Goal: Navigation & Orientation: Find specific page/section

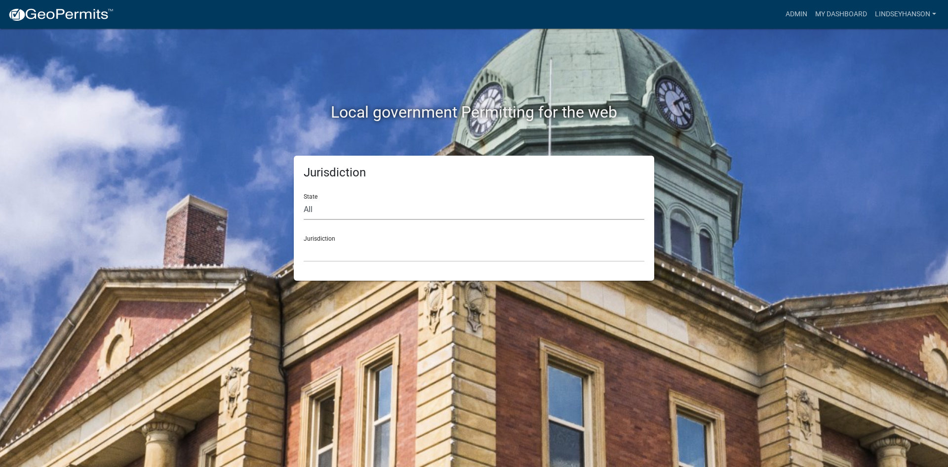
click at [342, 204] on select "All [US_STATE] [US_STATE] [US_STATE] [US_STATE] [US_STATE] [US_STATE] [US_STATE…" at bounding box center [474, 210] width 341 height 20
select select "[US_STATE]"
click at [304, 200] on select "All [US_STATE] [US_STATE] [US_STATE] [US_STATE] [US_STATE] [US_STATE] [US_STATE…" at bounding box center [474, 210] width 341 height 20
click at [338, 249] on select "[GEOGRAPHIC_DATA], [US_STATE] [GEOGRAPHIC_DATA], [US_STATE] [GEOGRAPHIC_DATA], …" at bounding box center [474, 252] width 341 height 20
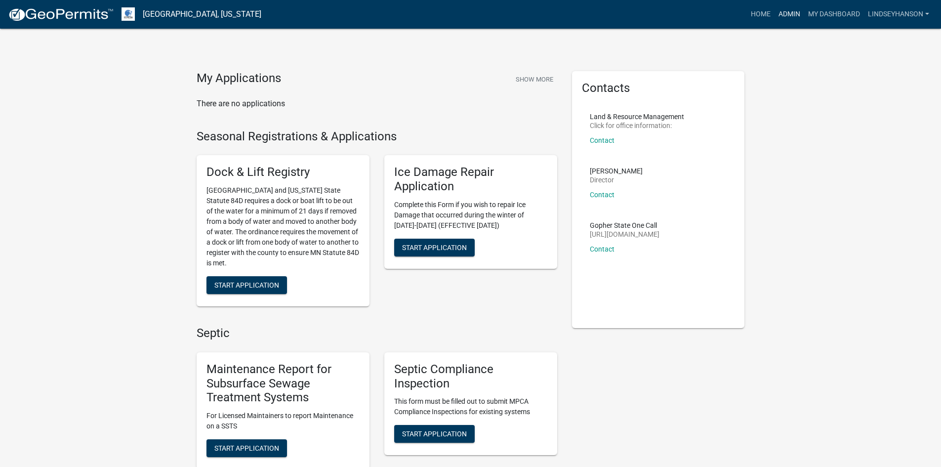
click at [781, 15] on link "Admin" at bounding box center [790, 14] width 30 height 19
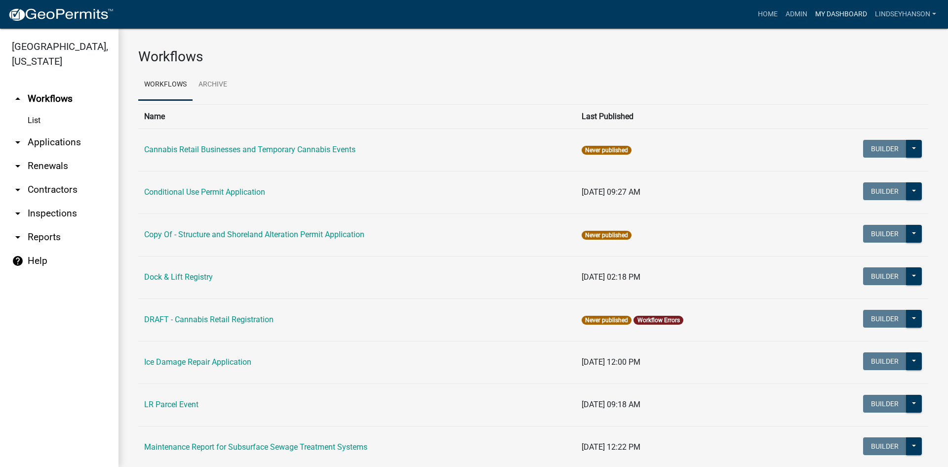
click at [848, 15] on link "My Dashboard" at bounding box center [842, 14] width 60 height 19
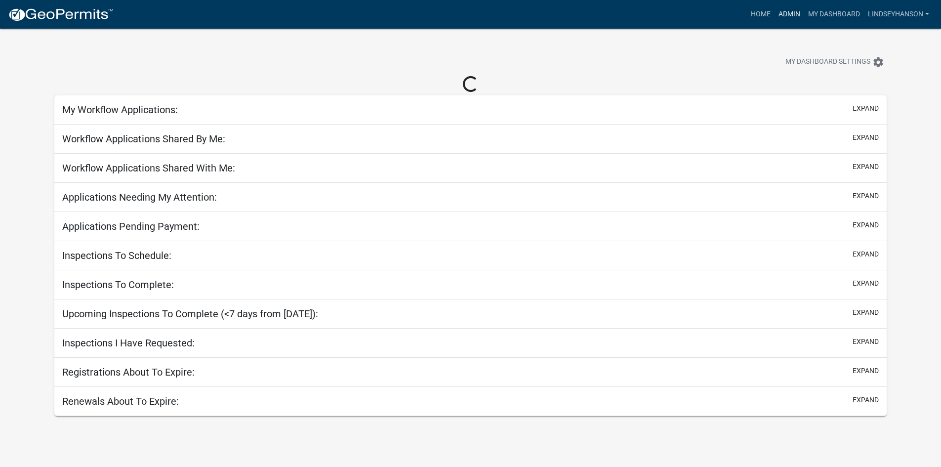
click at [796, 15] on link "Admin" at bounding box center [790, 14] width 30 height 19
